Goal: Information Seeking & Learning: Learn about a topic

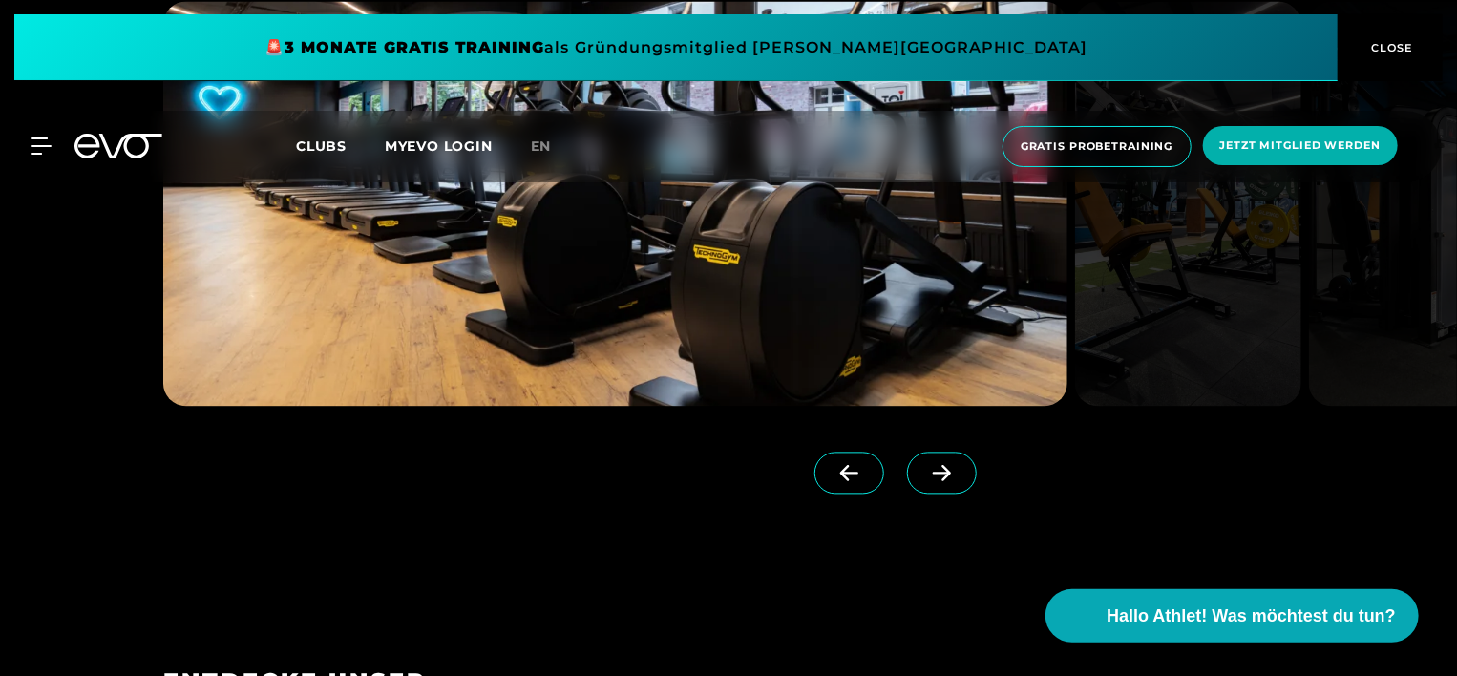
scroll to position [1814, 0]
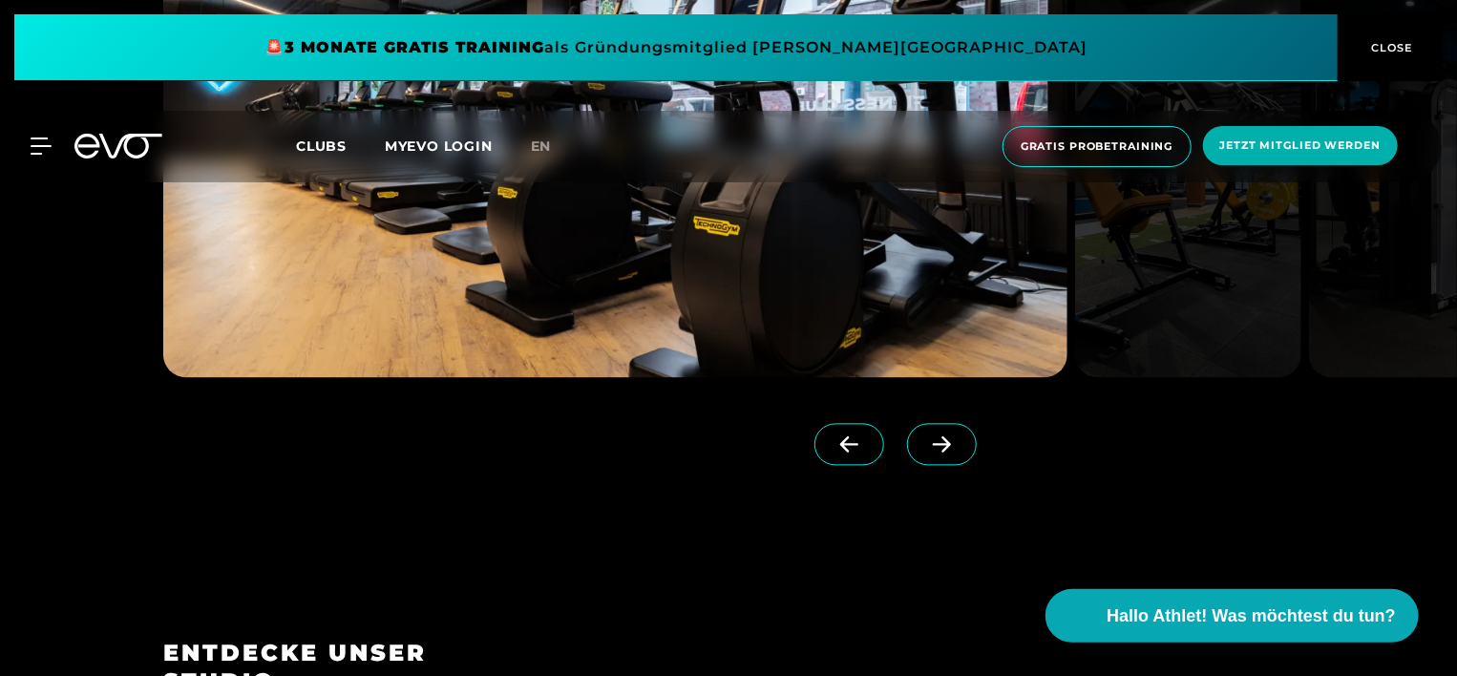
click at [933, 449] on icon at bounding box center [942, 445] width 18 height 16
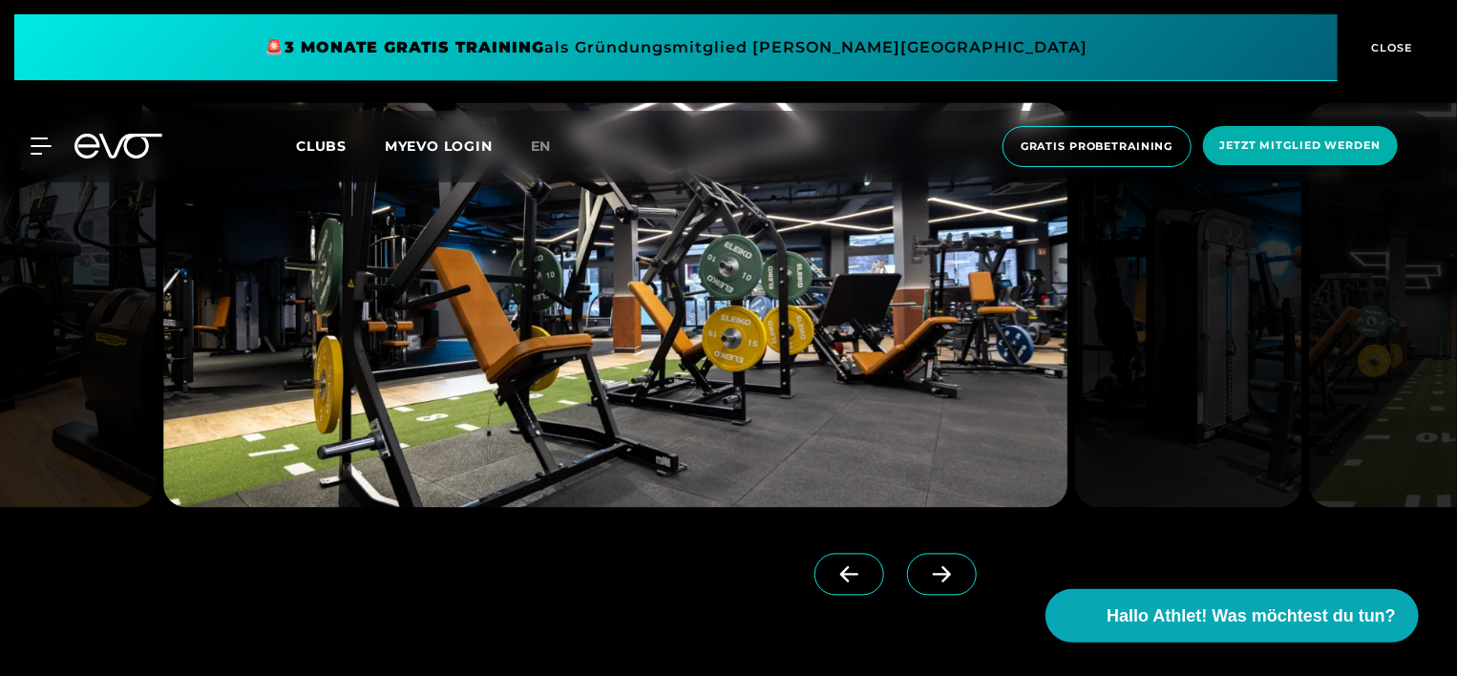
scroll to position [1718, 0]
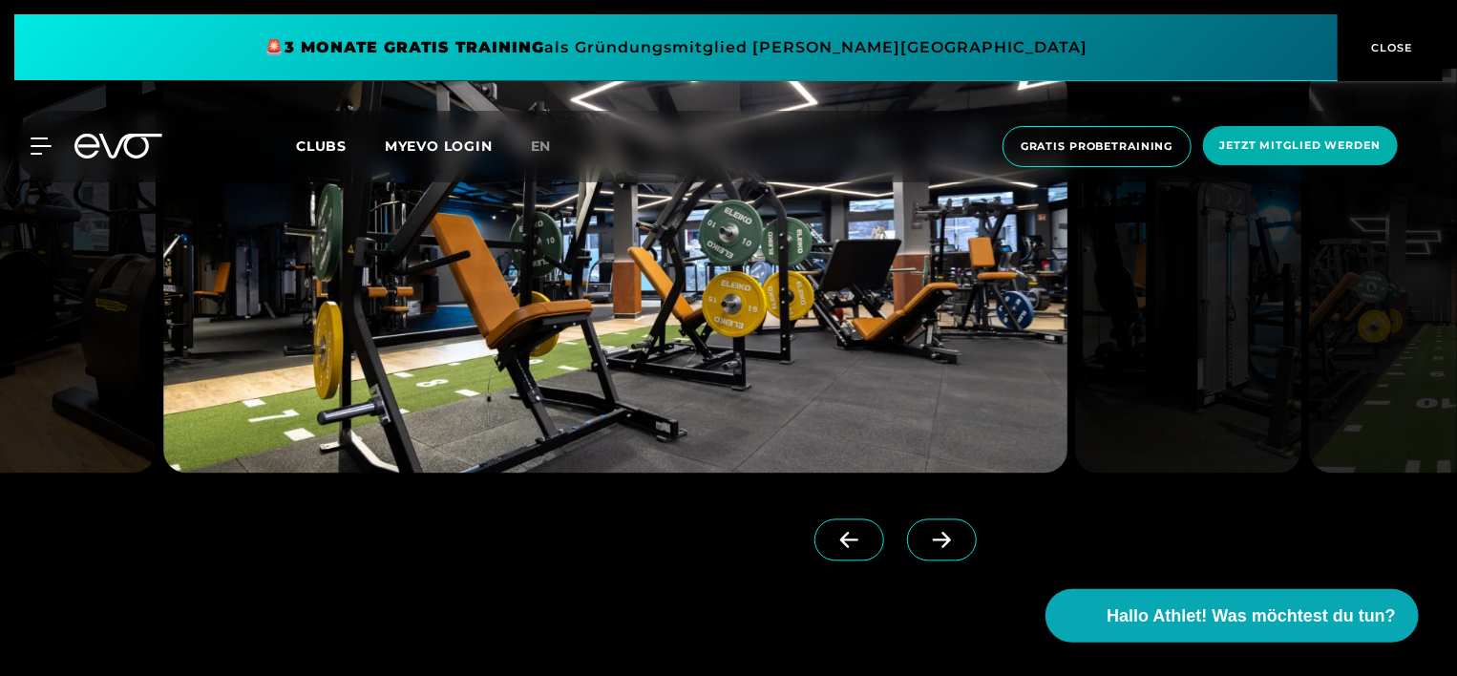
click at [933, 539] on icon at bounding box center [942, 541] width 18 height 16
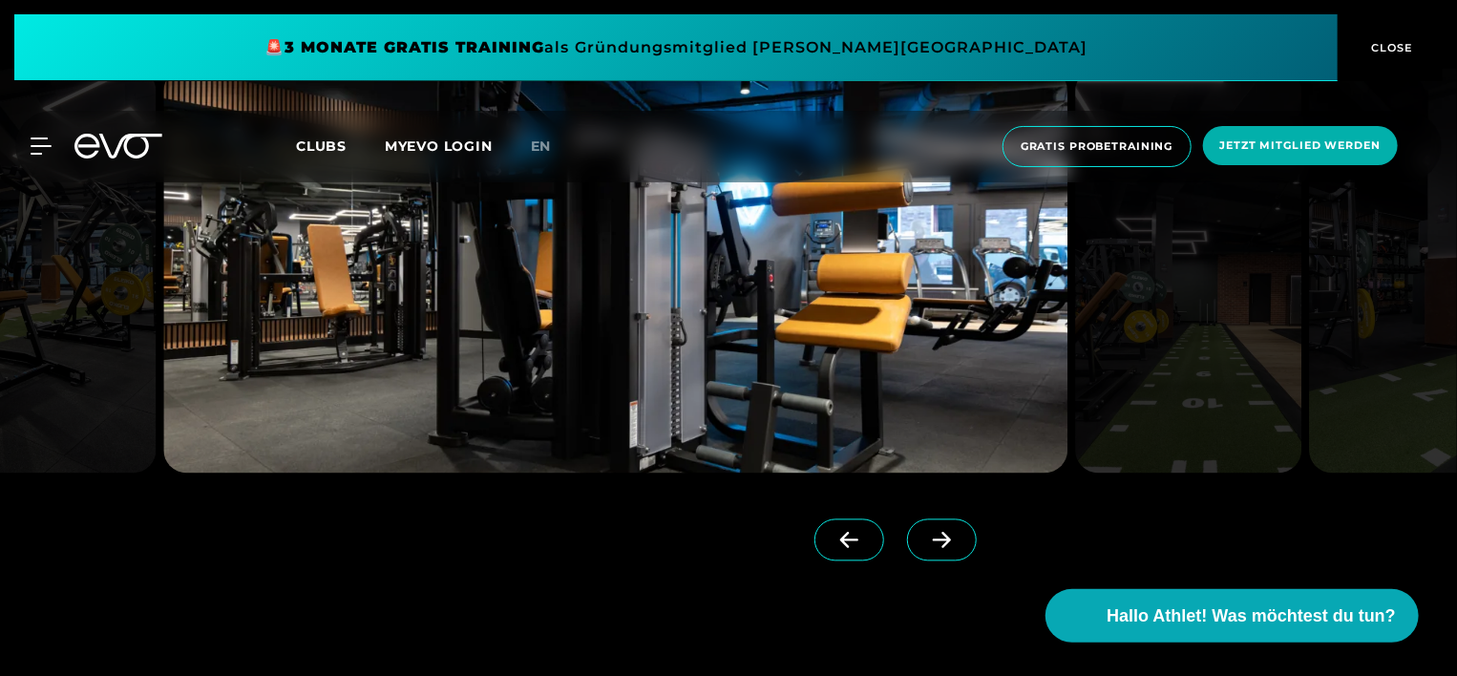
click at [933, 539] on icon at bounding box center [942, 541] width 18 height 16
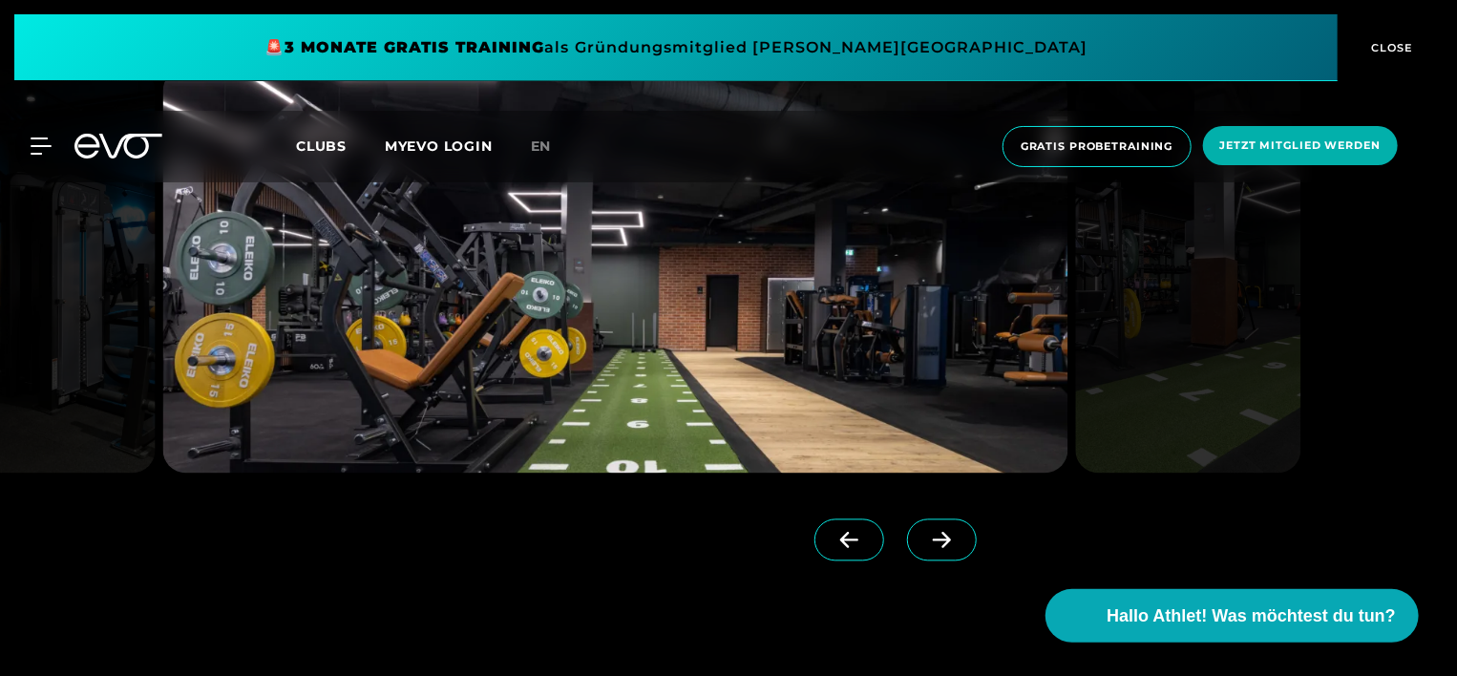
click at [933, 539] on icon at bounding box center [942, 541] width 18 height 16
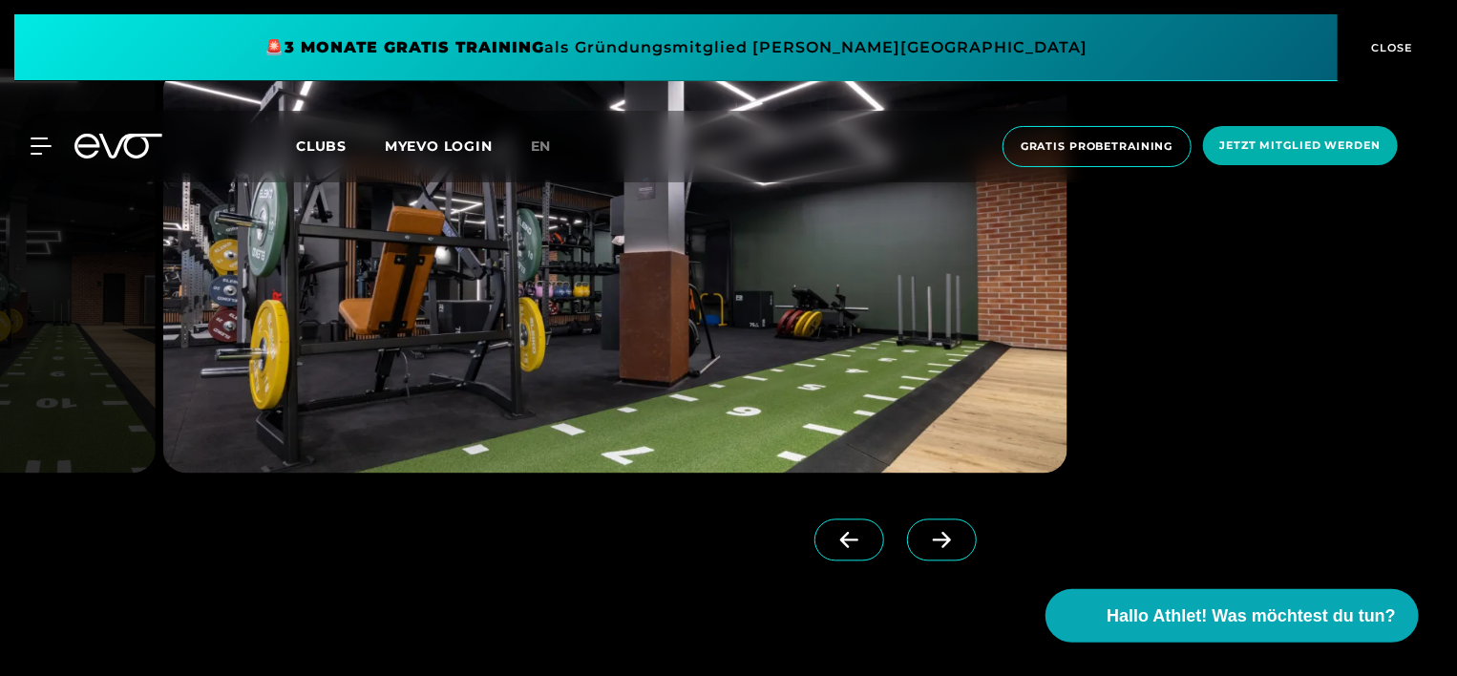
click at [933, 539] on icon at bounding box center [942, 541] width 18 height 16
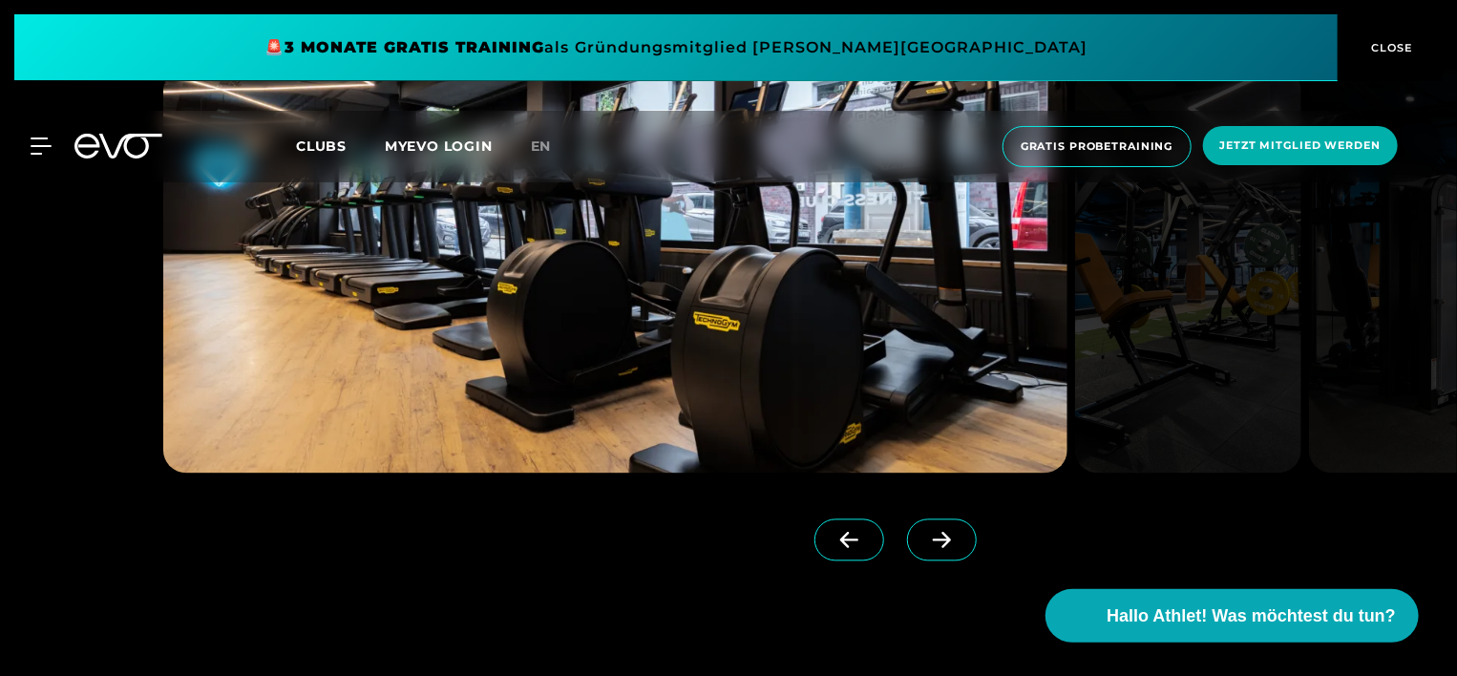
click at [933, 539] on icon at bounding box center [942, 541] width 18 height 16
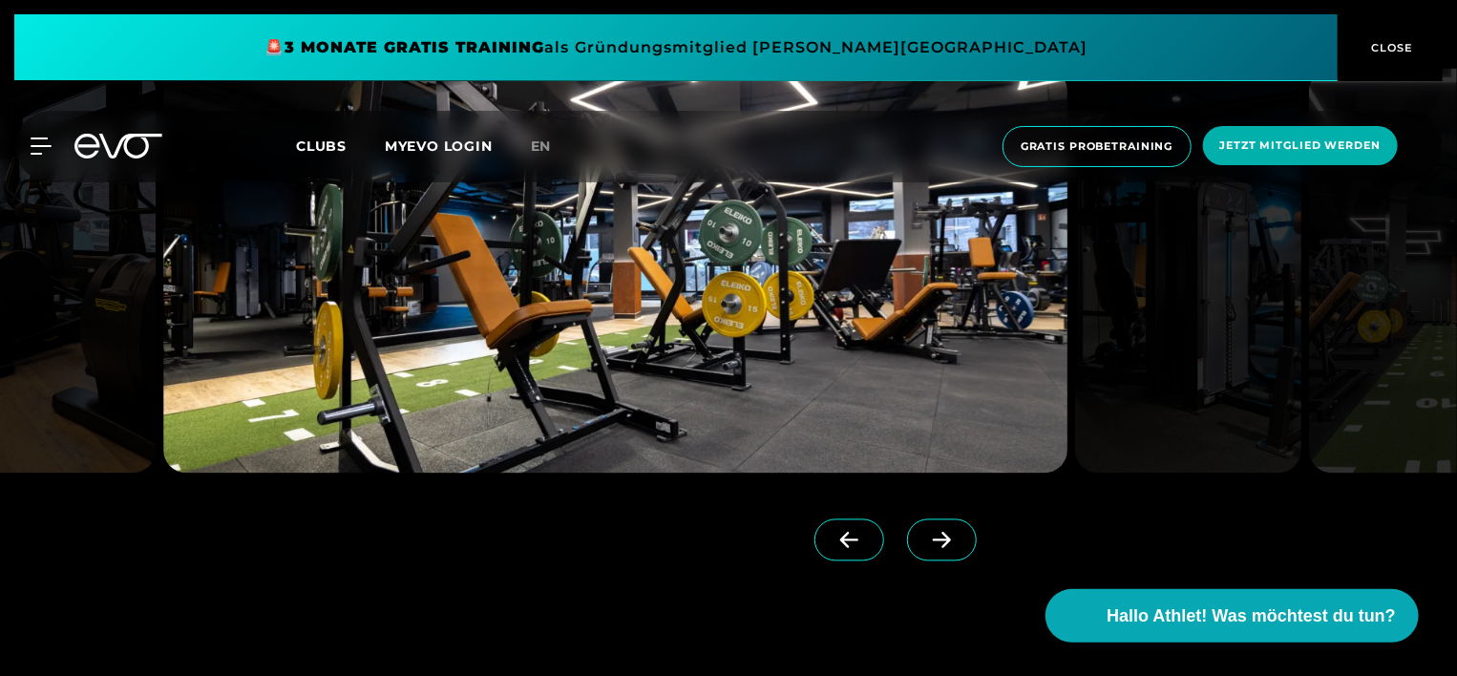
click at [933, 539] on icon at bounding box center [942, 541] width 18 height 16
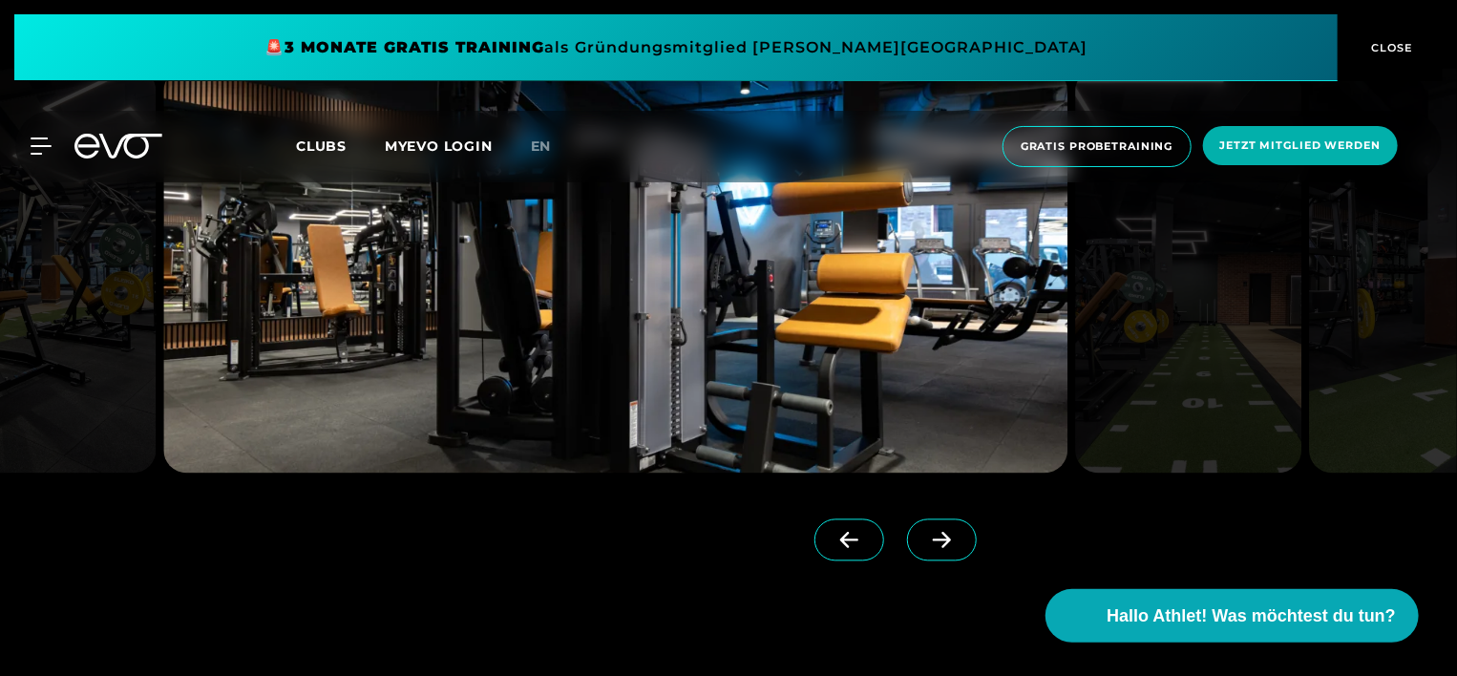
click at [933, 539] on icon at bounding box center [942, 541] width 18 height 16
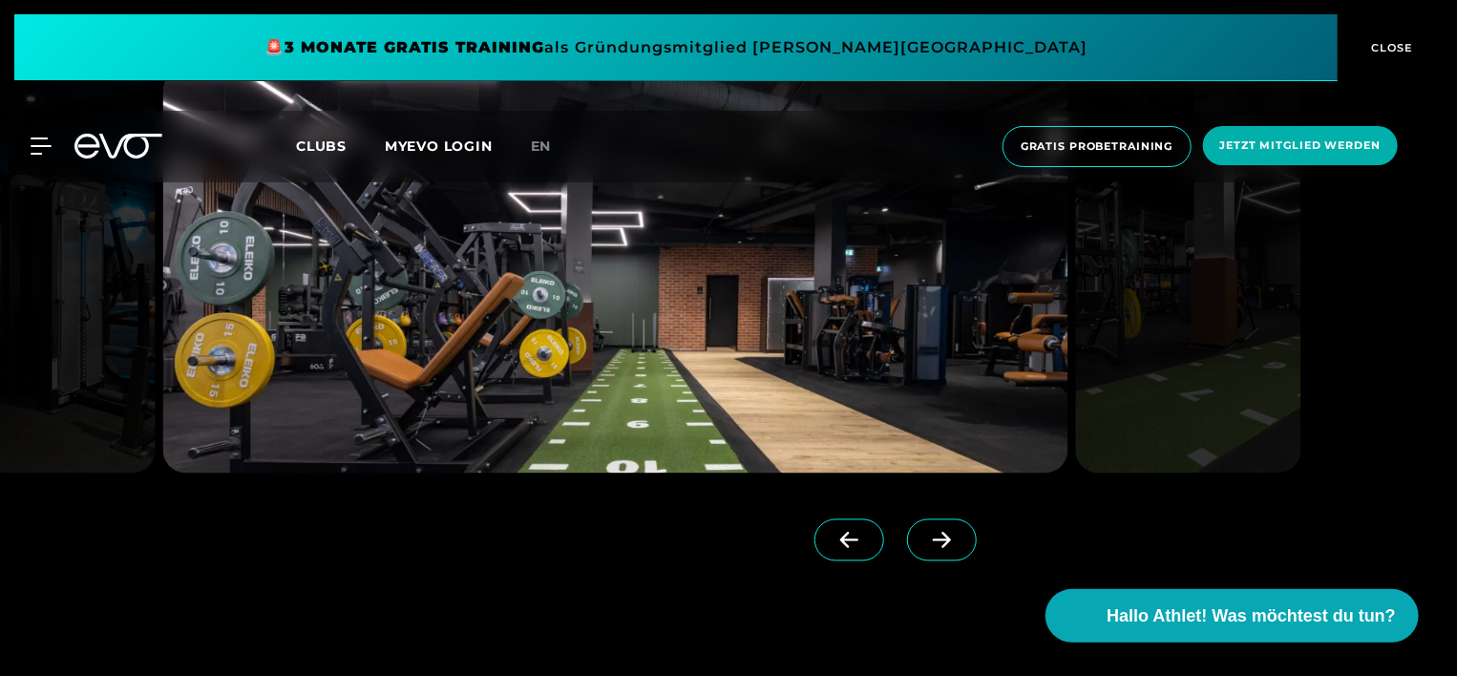
click at [933, 539] on icon at bounding box center [942, 541] width 18 height 16
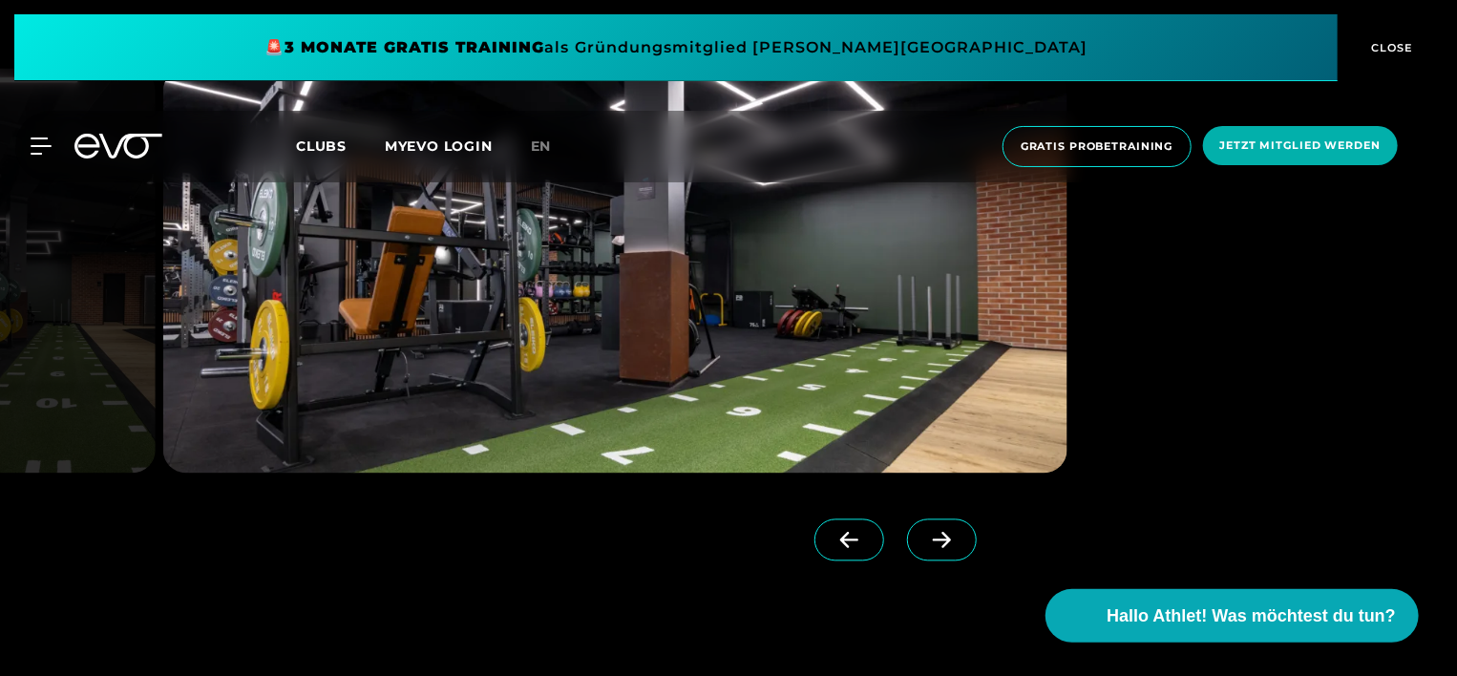
click at [933, 539] on icon at bounding box center [942, 541] width 18 height 16
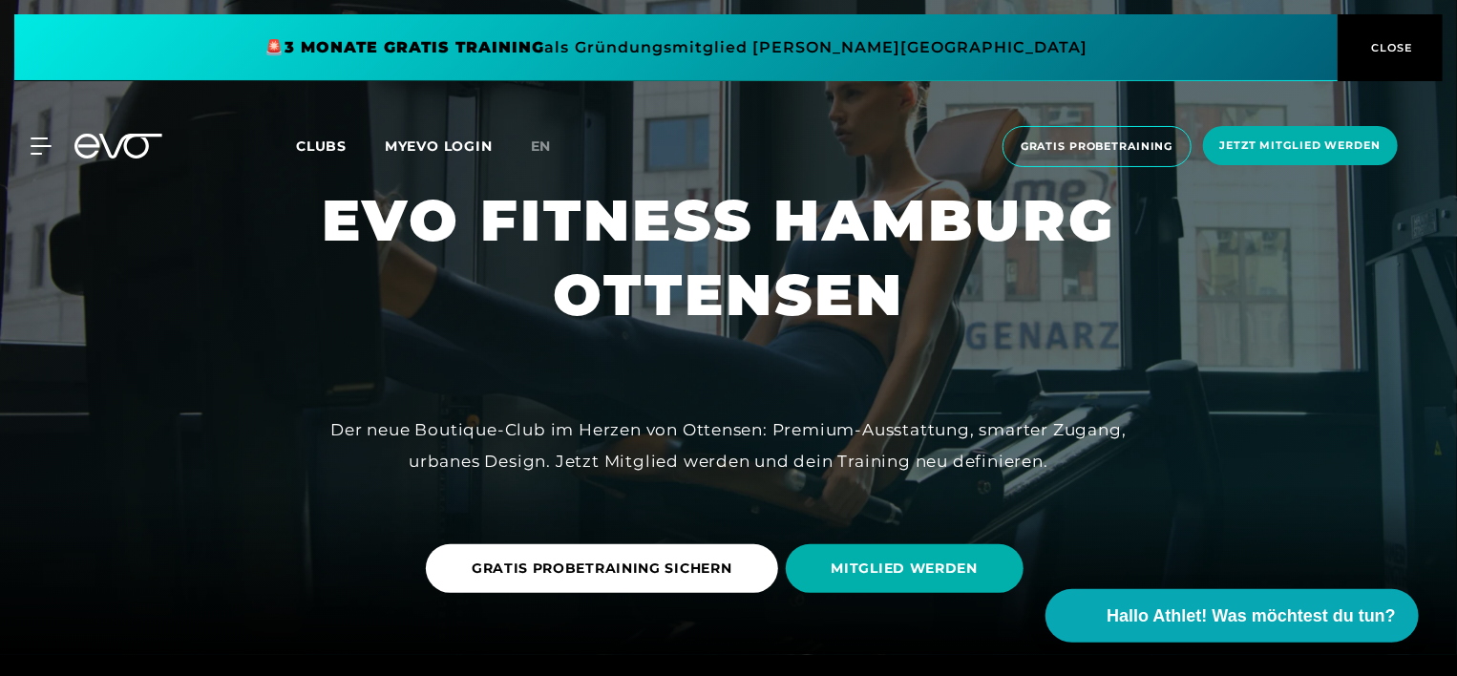
scroll to position [0, 0]
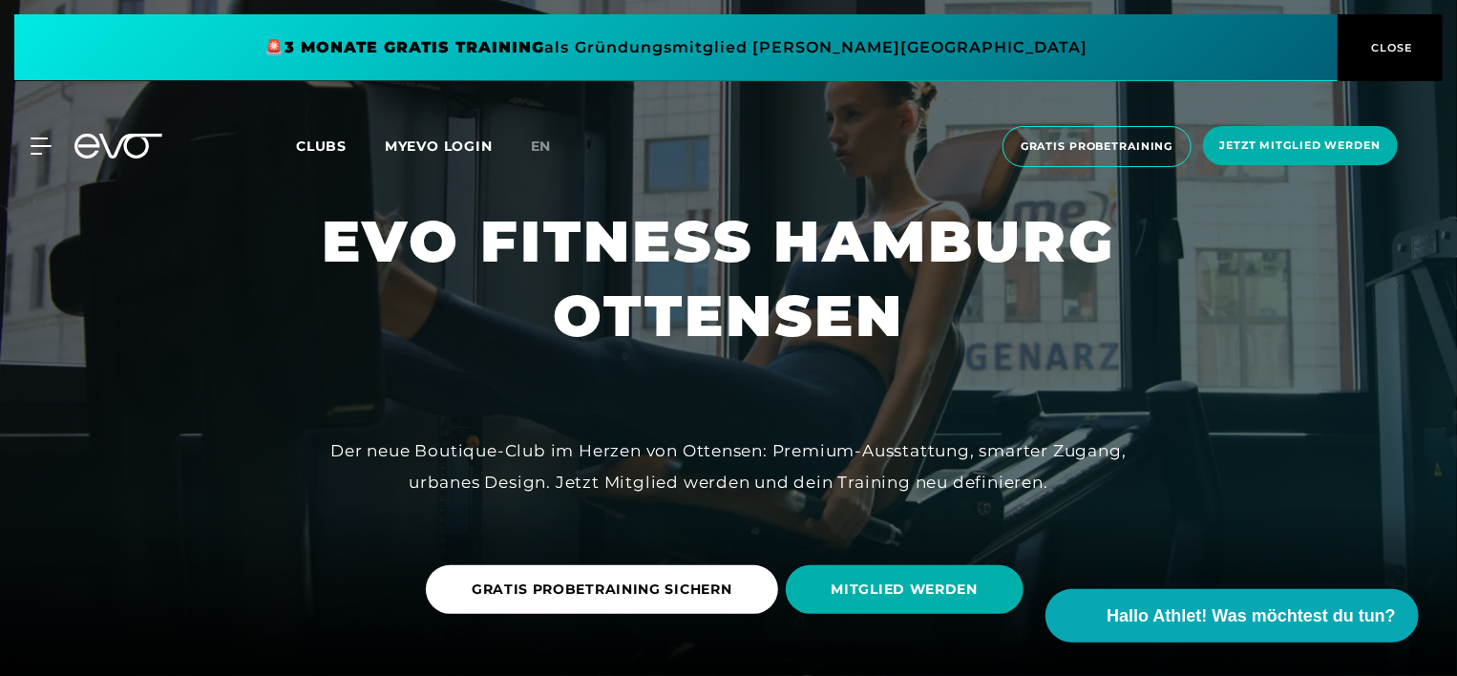
click at [1392, 46] on span "CLOSE" at bounding box center [1390, 47] width 47 height 17
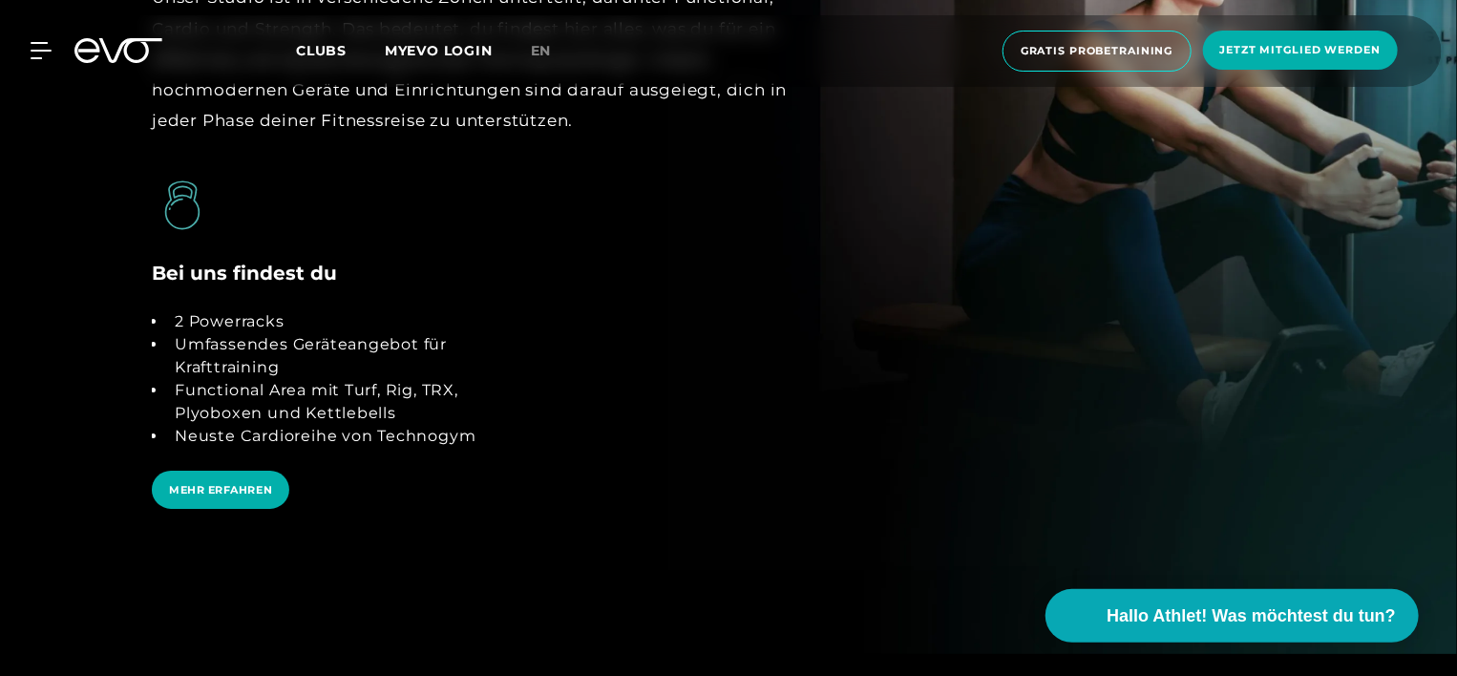
scroll to position [3628, 0]
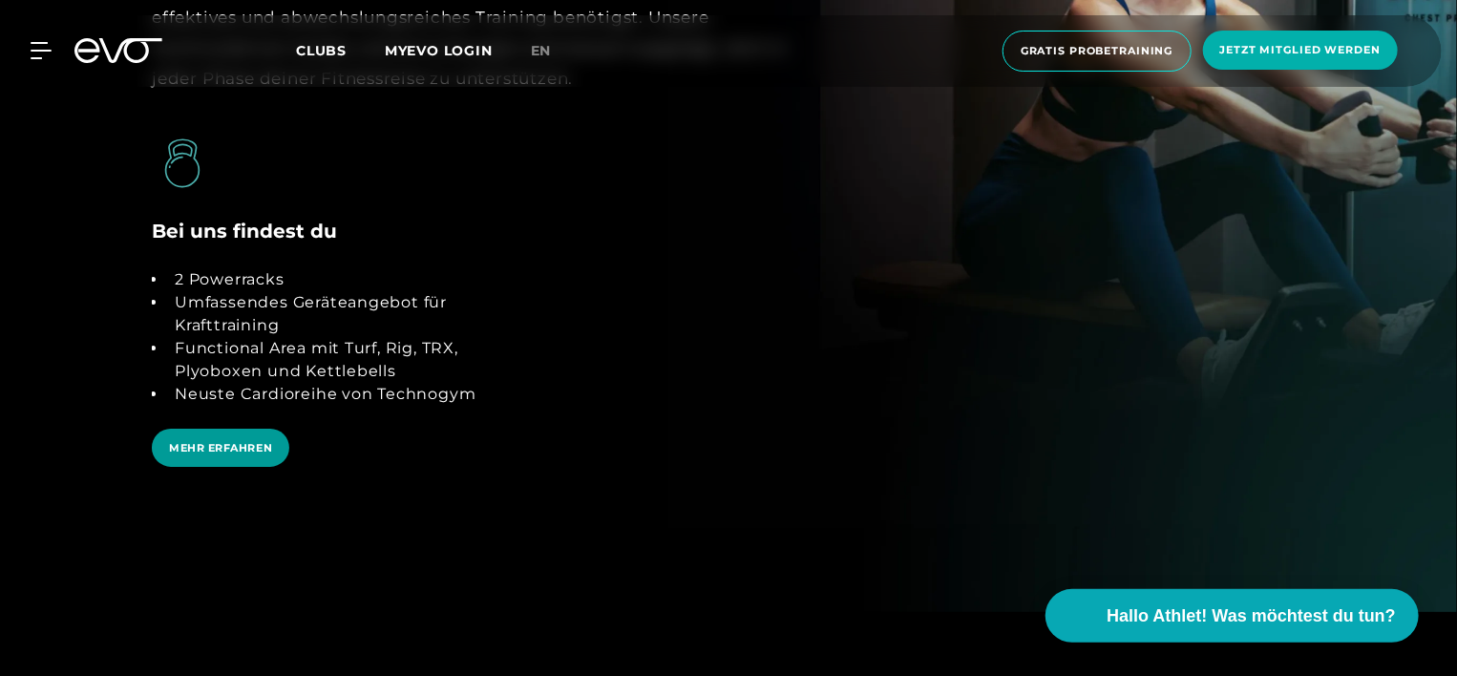
click at [209, 456] on span "MEHR ERFAHREN" at bounding box center [220, 448] width 137 height 39
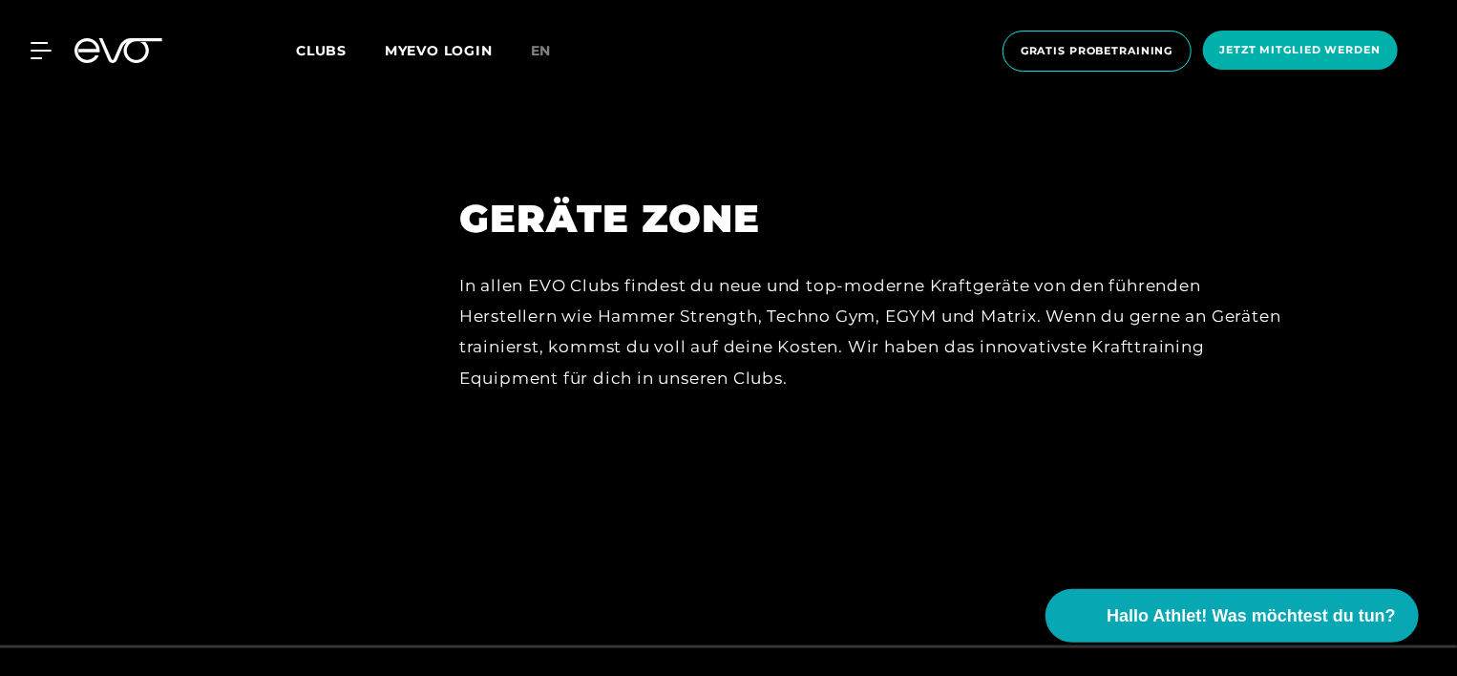
scroll to position [8323, 0]
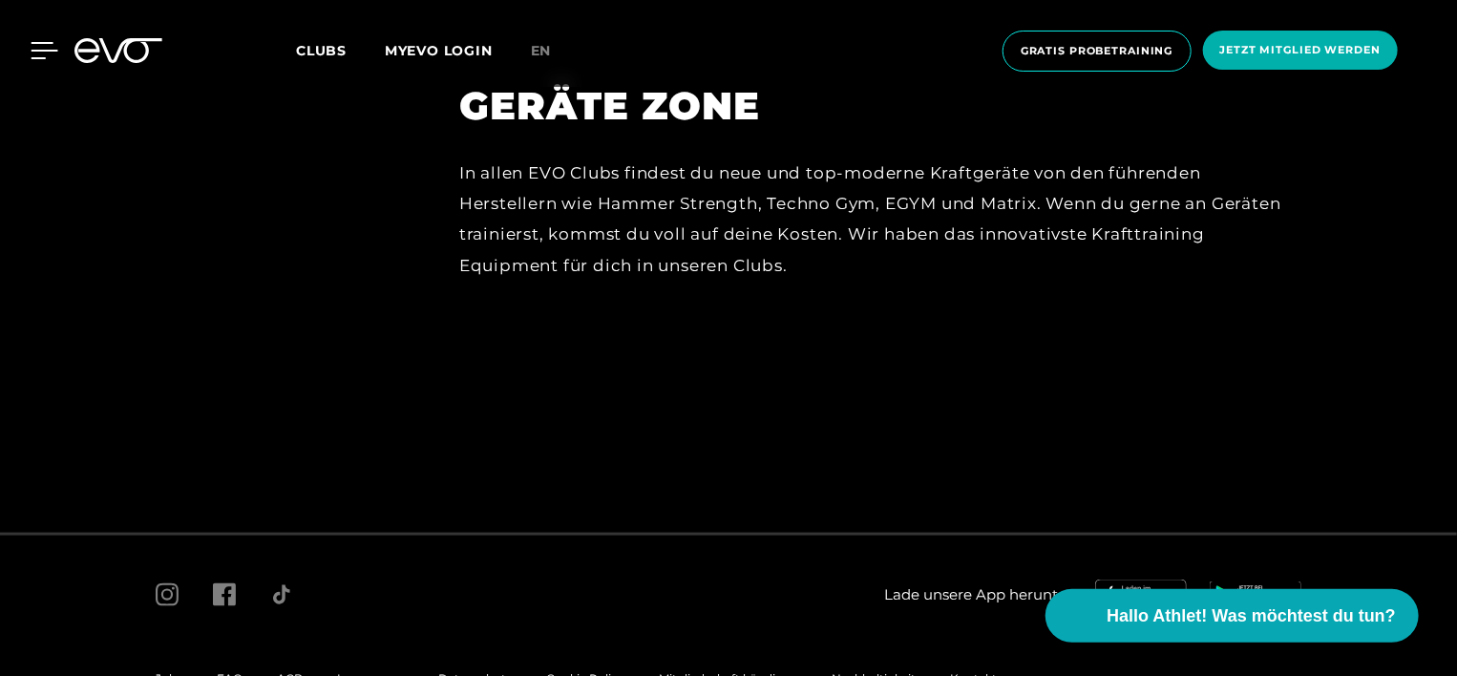
click at [35, 46] on icon at bounding box center [45, 50] width 28 height 17
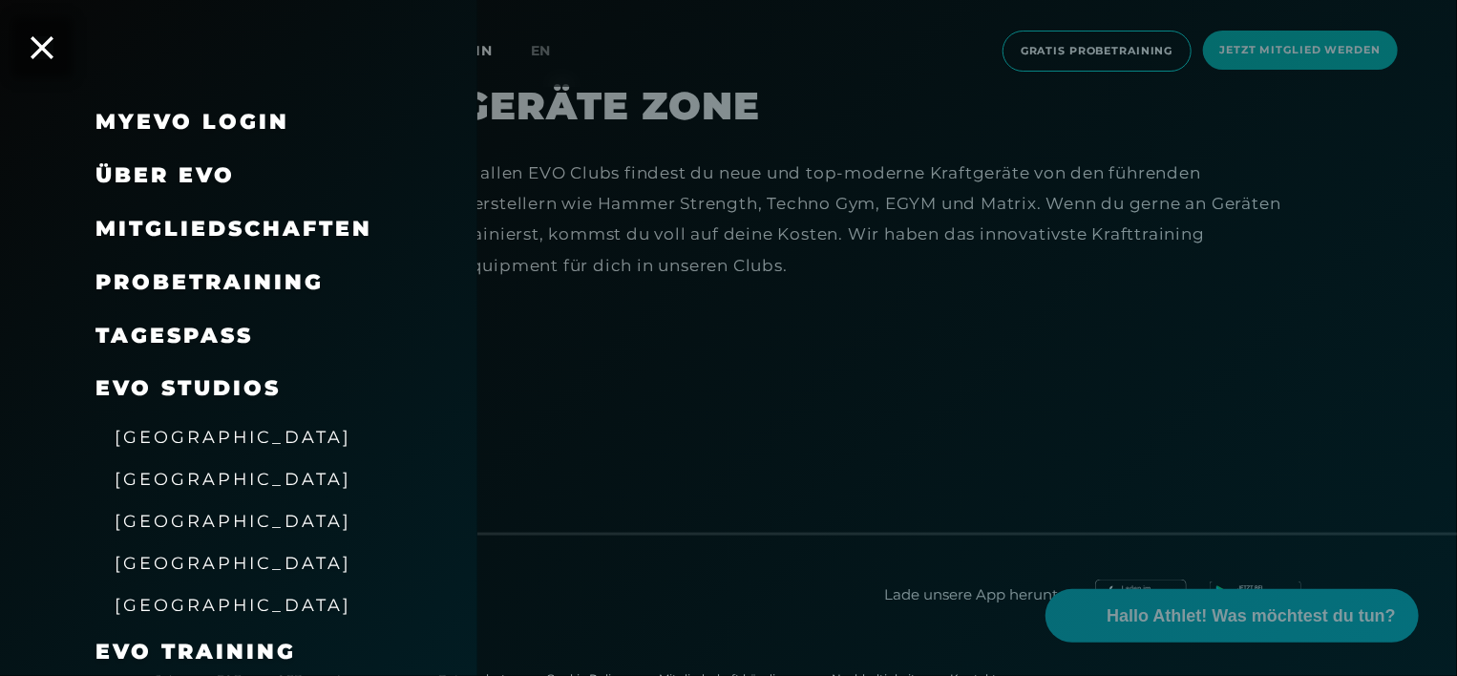
click at [212, 340] on link "TAGESPASS" at bounding box center [174, 336] width 158 height 26
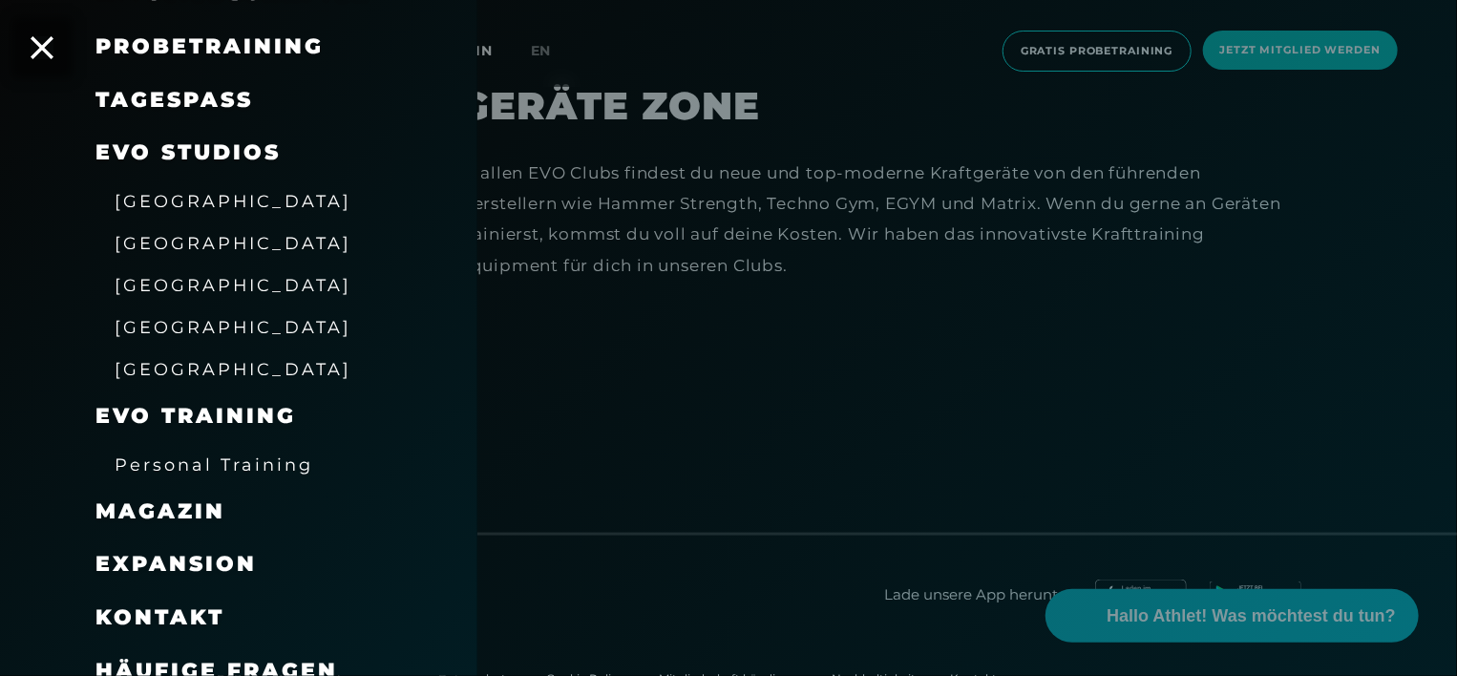
scroll to position [258, 0]
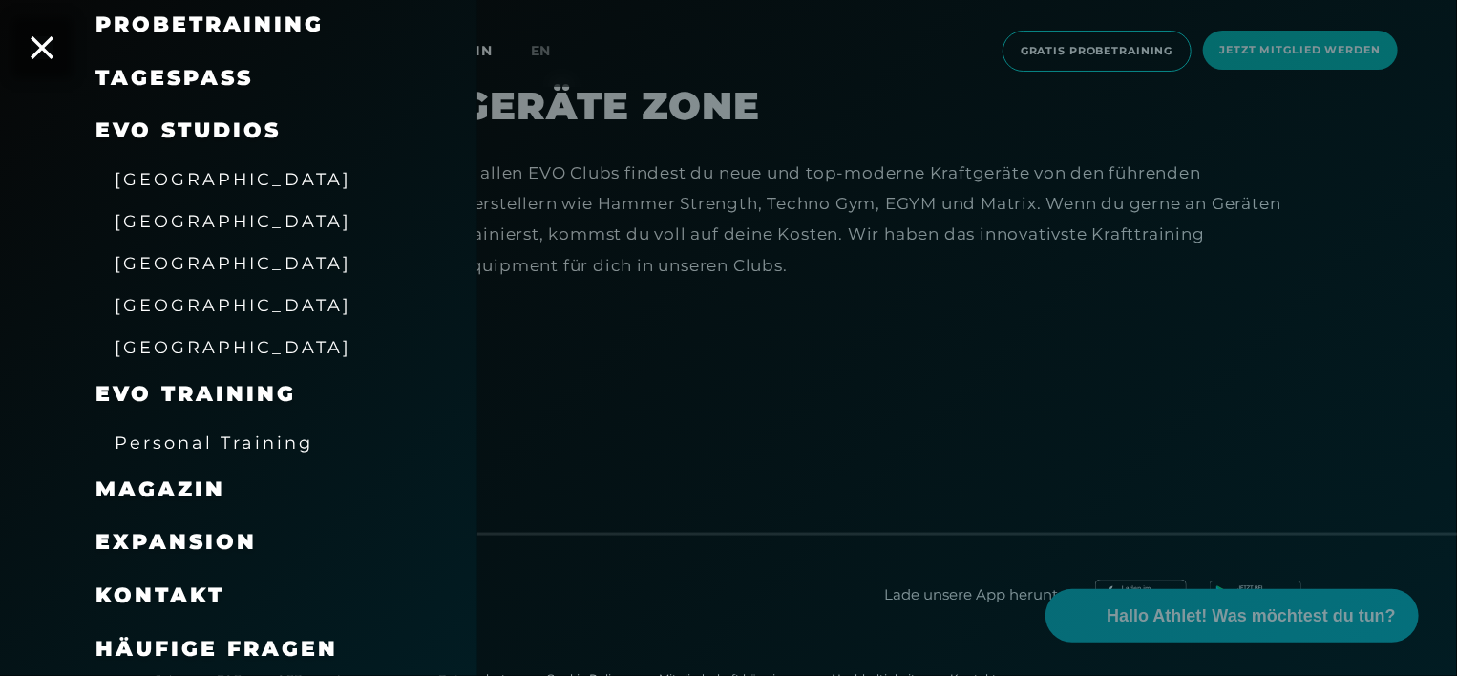
click at [185, 265] on span "[GEOGRAPHIC_DATA]" at bounding box center [233, 263] width 237 height 20
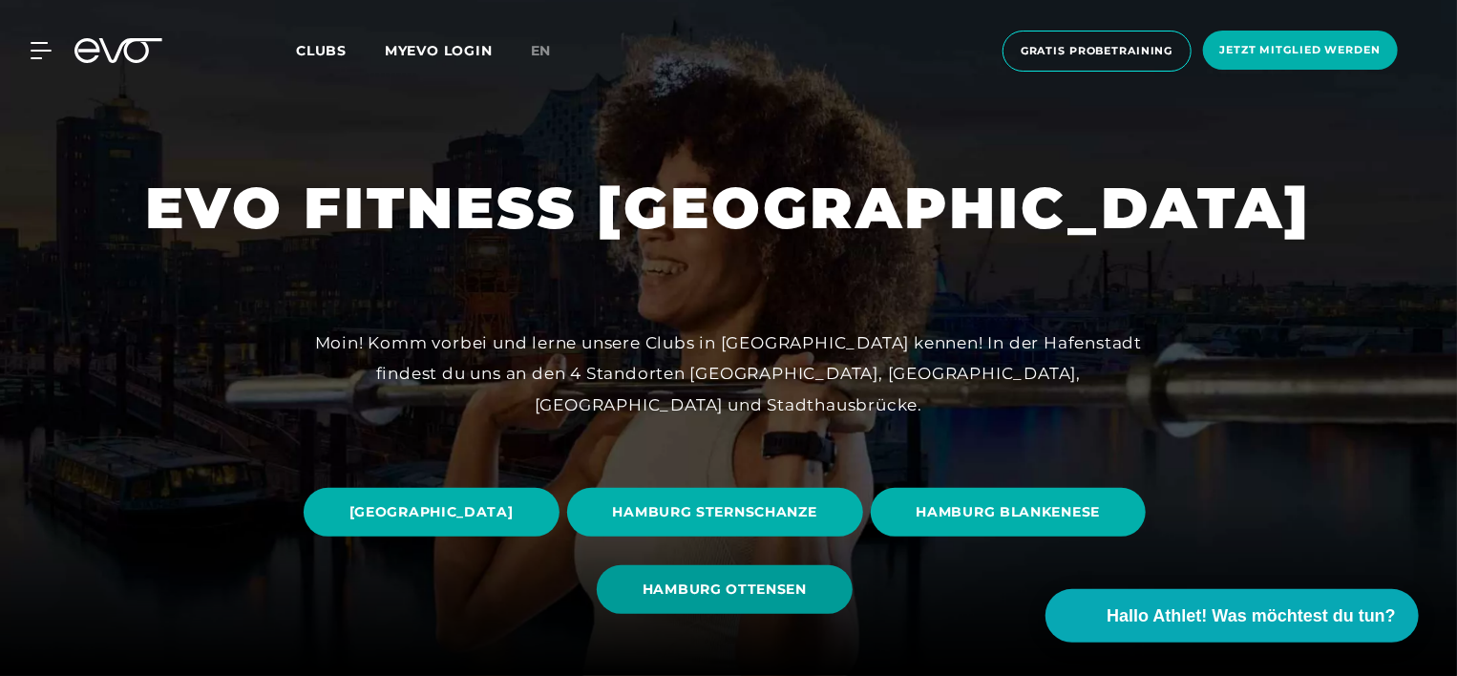
click at [796, 581] on span "HAMBURG OTTENSEN" at bounding box center [724, 589] width 164 height 20
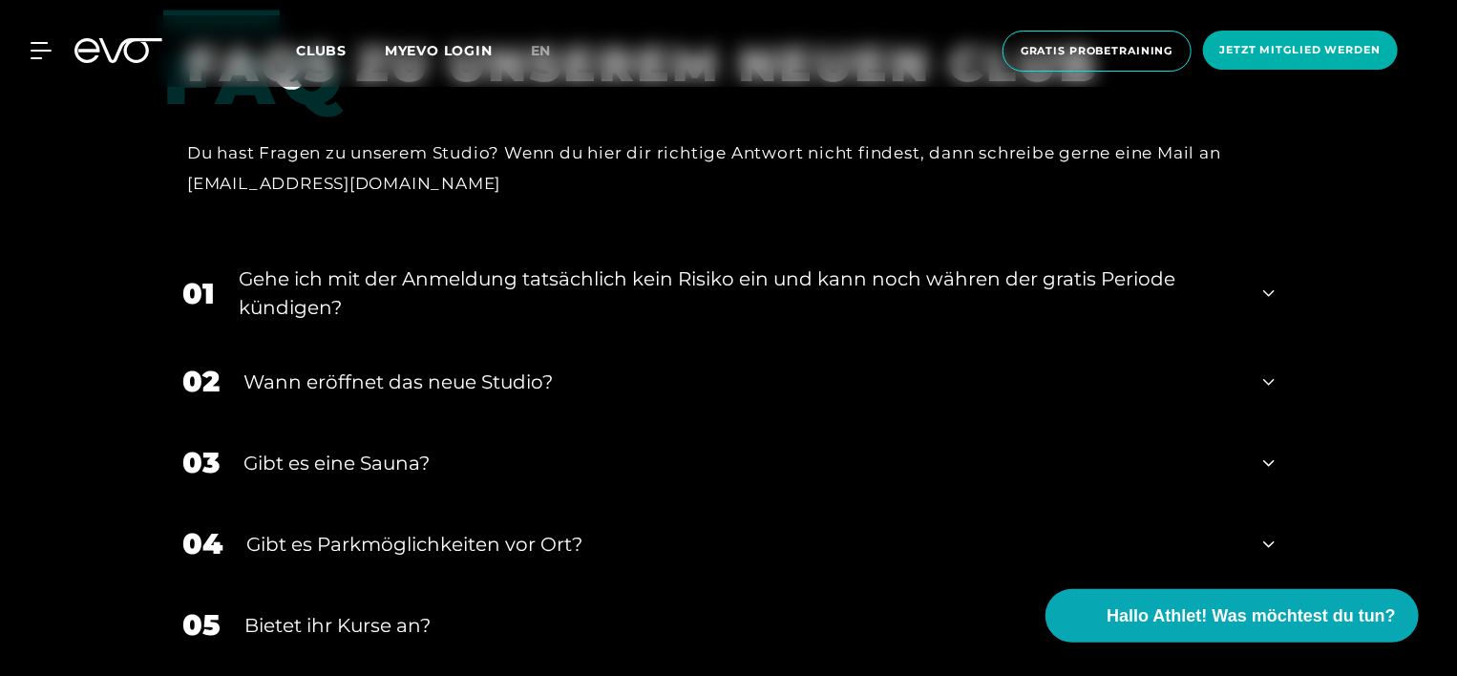
scroll to position [6301, 0]
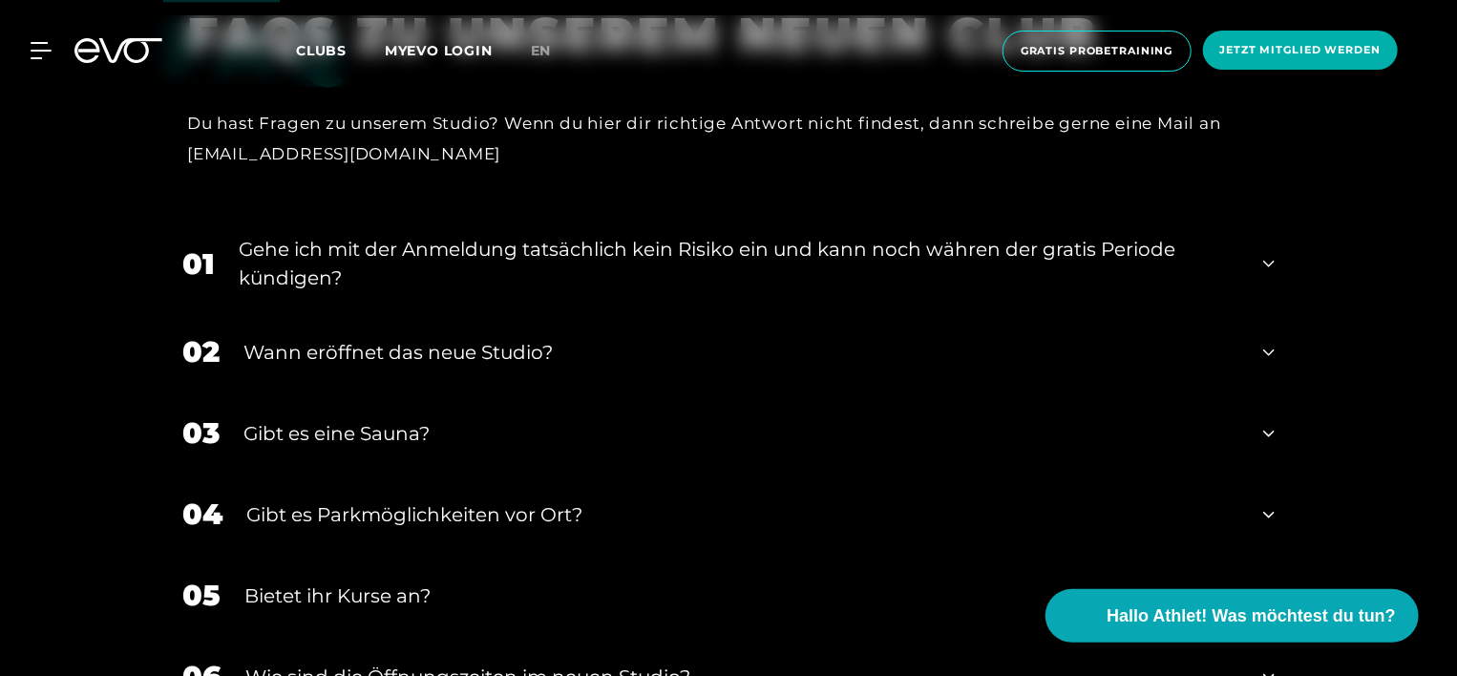
click at [527, 529] on div "Gibt es Parkmöglichkeiten vor Ort?" at bounding box center [742, 514] width 993 height 29
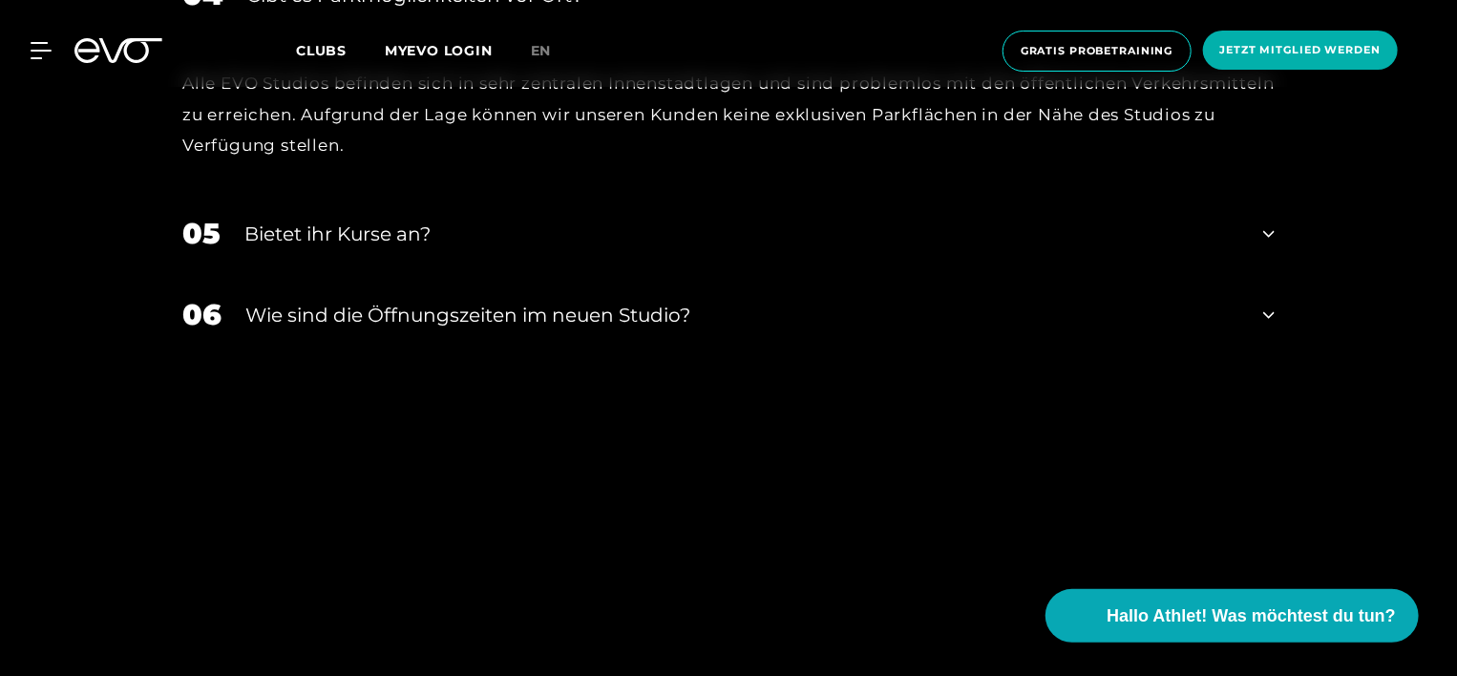
scroll to position [6874, 0]
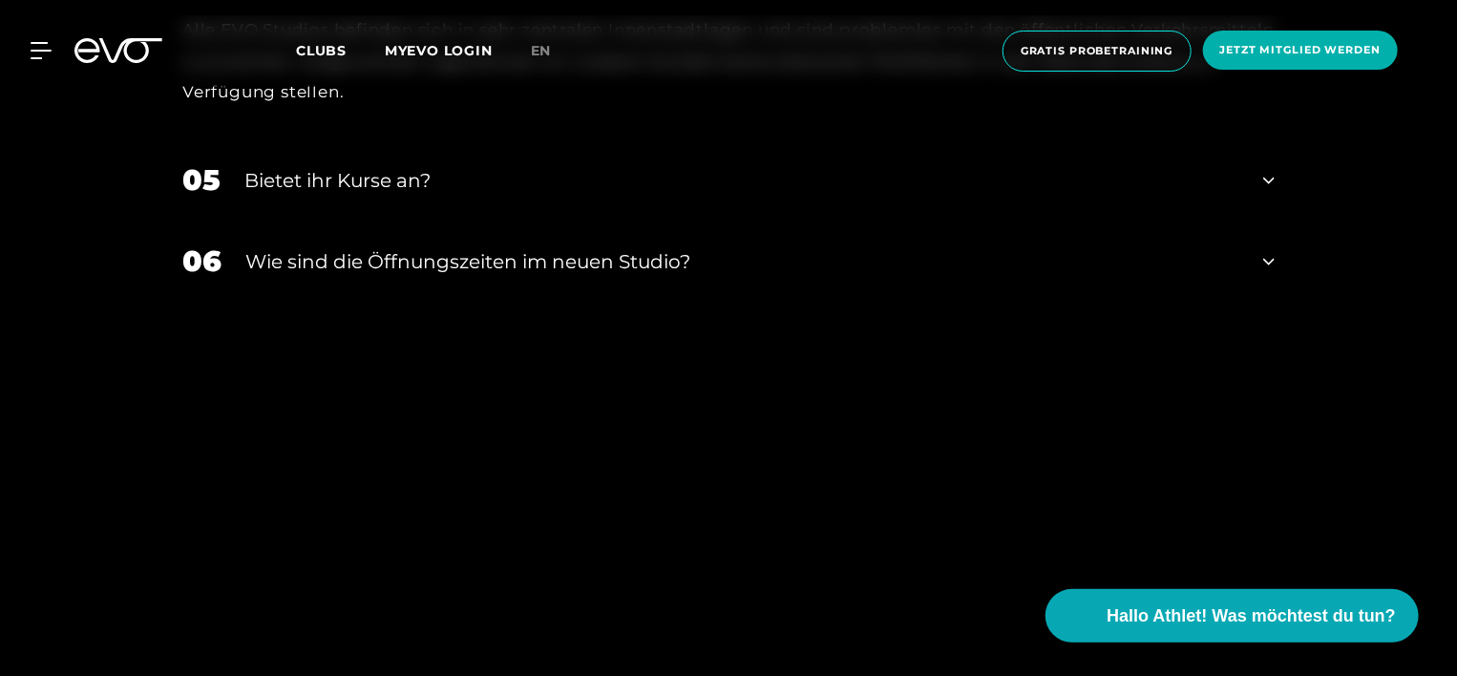
click at [636, 276] on div "​Wie sind die Öffnungszeiten im neuen Studio?" at bounding box center [742, 261] width 994 height 29
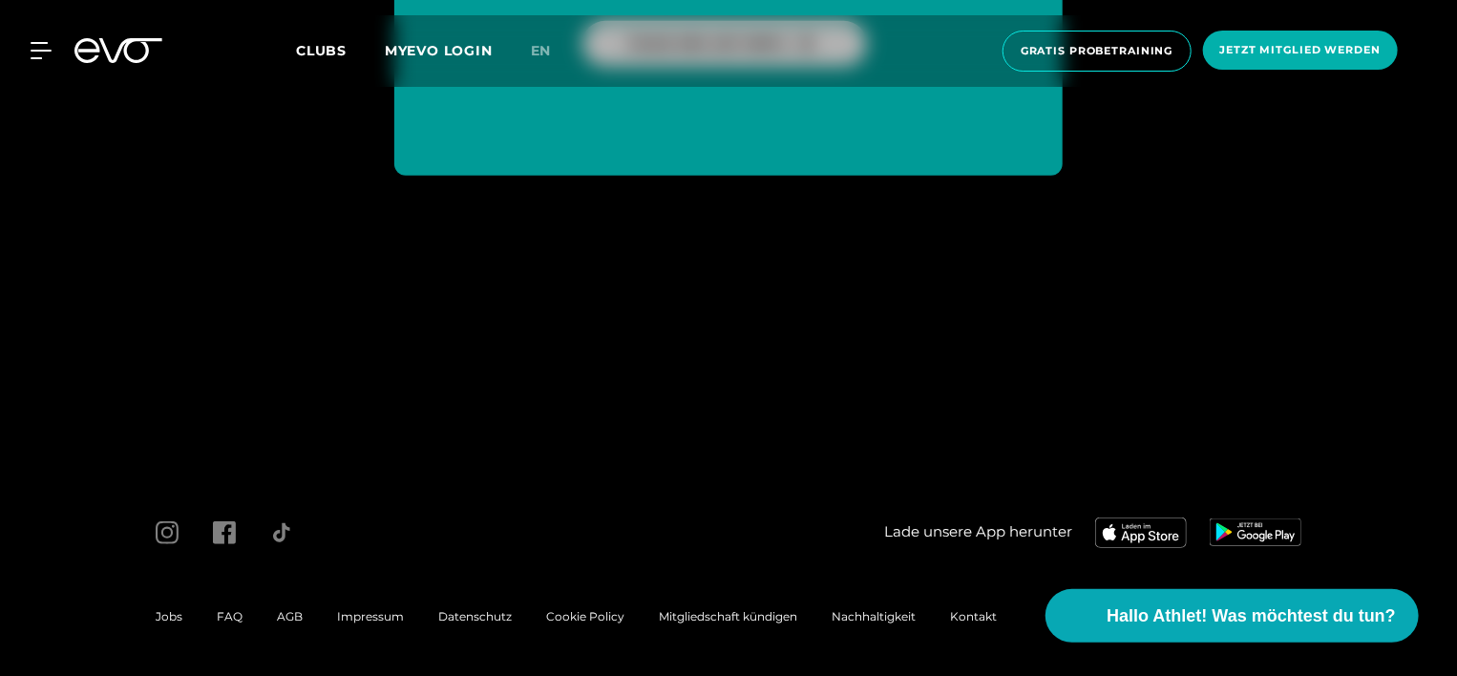
scroll to position [7975, 0]
